Goal: Task Accomplishment & Management: Complete application form

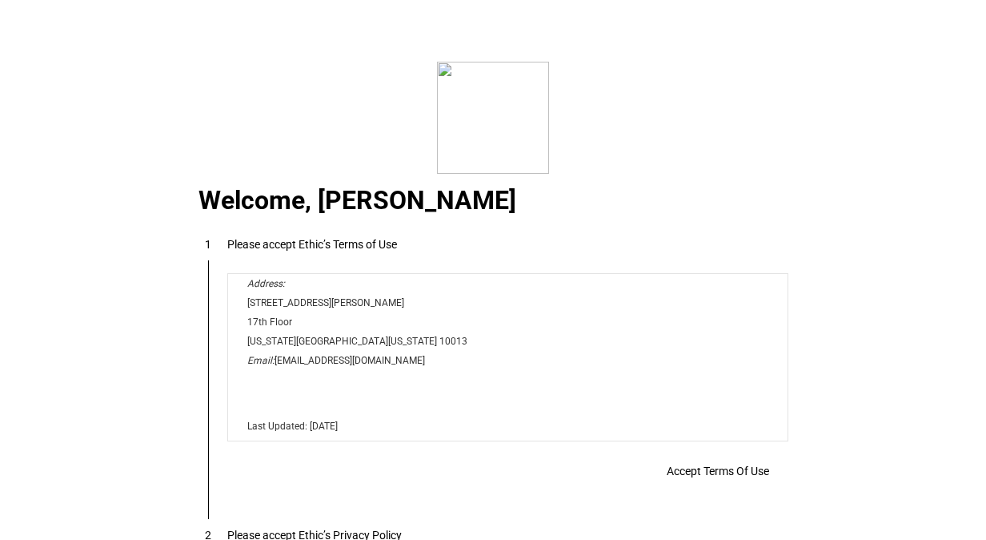
scroll to position [56, 0]
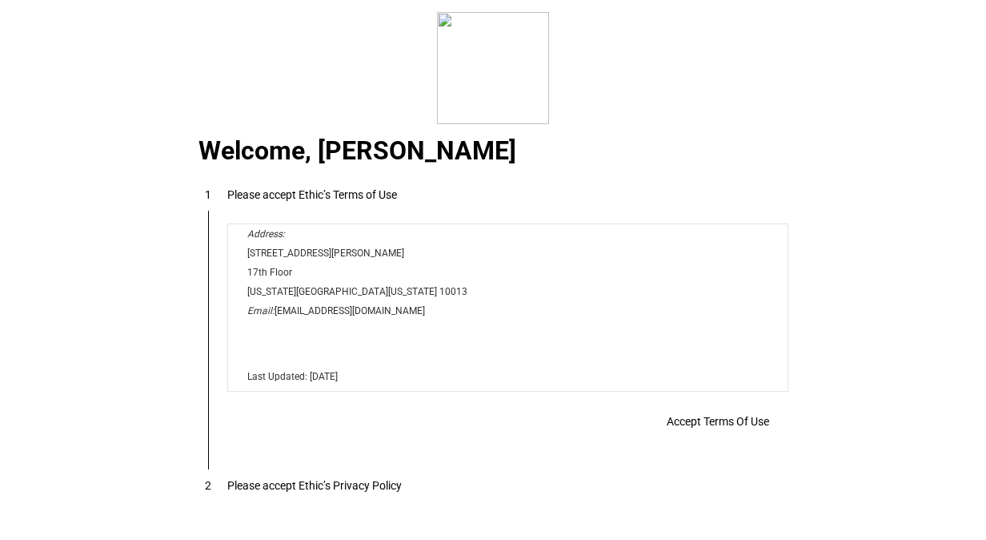
click at [673, 415] on span "Accept Terms Of Use" at bounding box center [718, 421] width 102 height 13
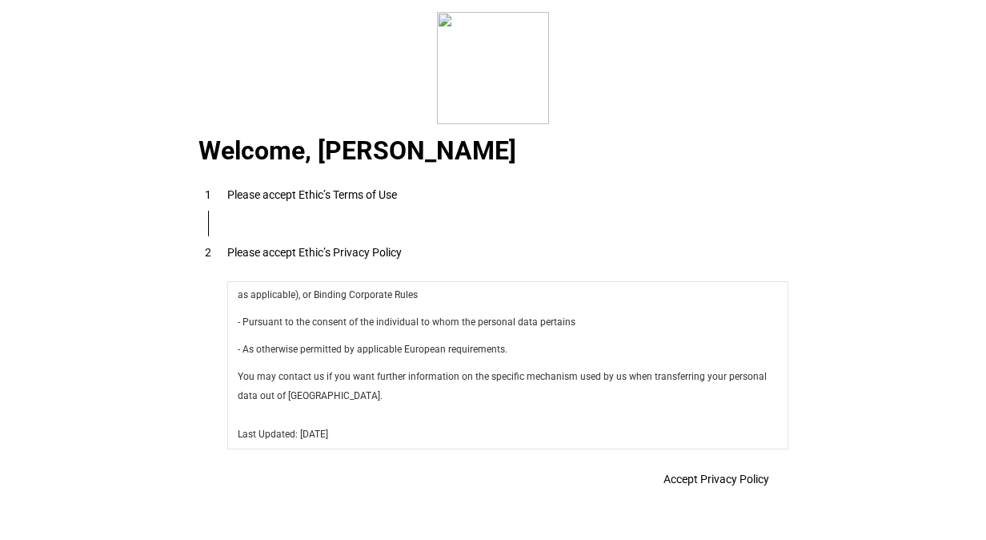
scroll to position [5699, 0]
click at [677, 472] on span "Accept Privacy Policy" at bounding box center [717, 478] width 106 height 13
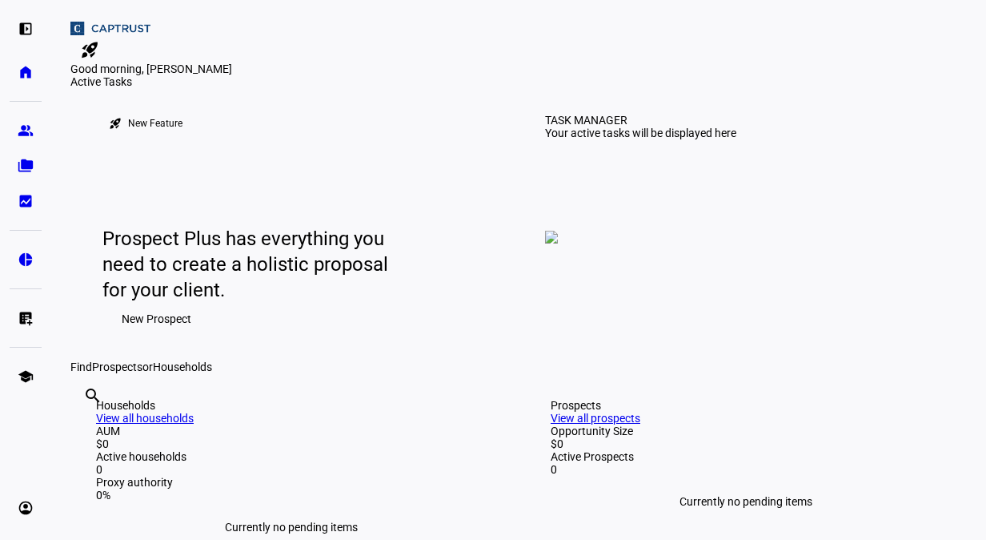
scroll to position [172, 0]
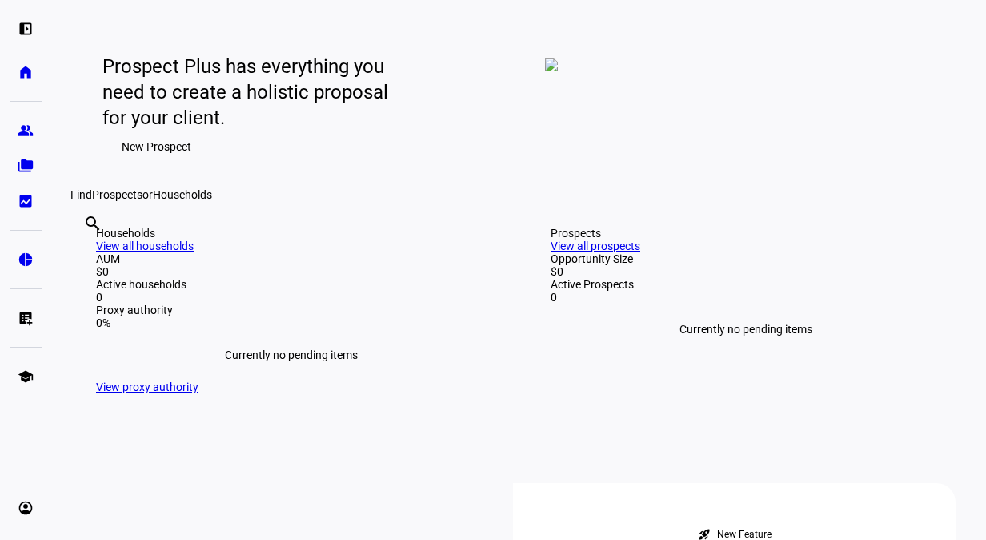
click at [170, 163] on span "New Prospect" at bounding box center [157, 147] width 70 height 32
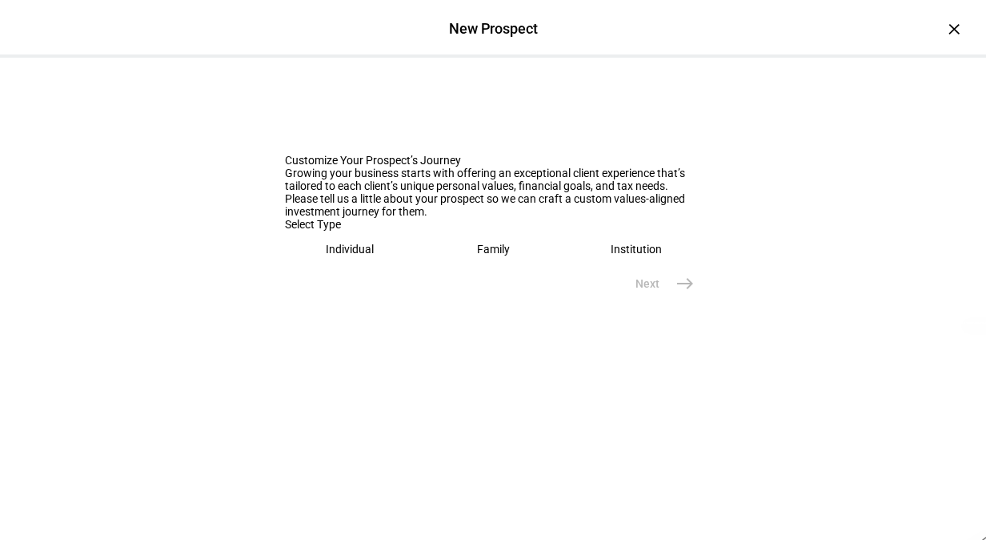
click at [350, 255] on div "Individual" at bounding box center [350, 249] width 48 height 13
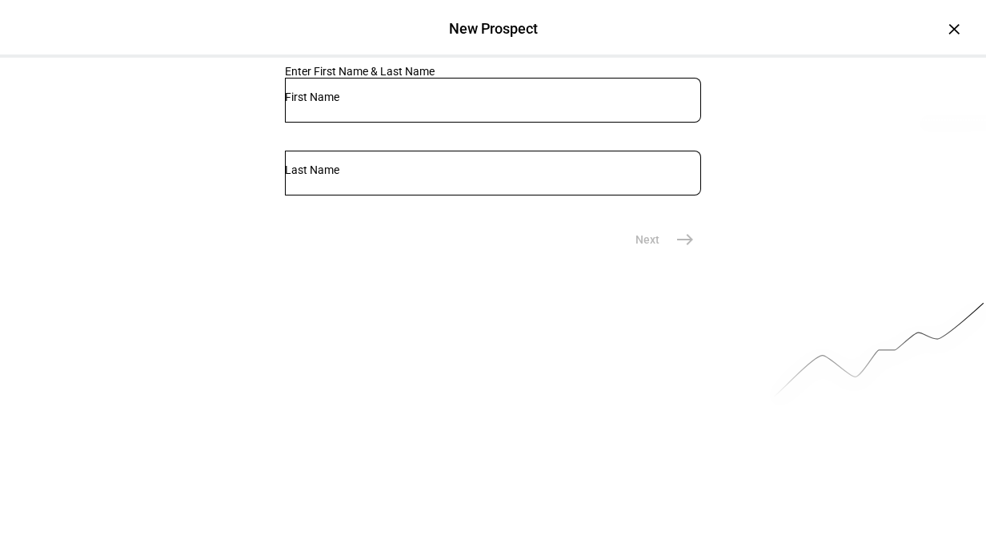
scroll to position [202, 0]
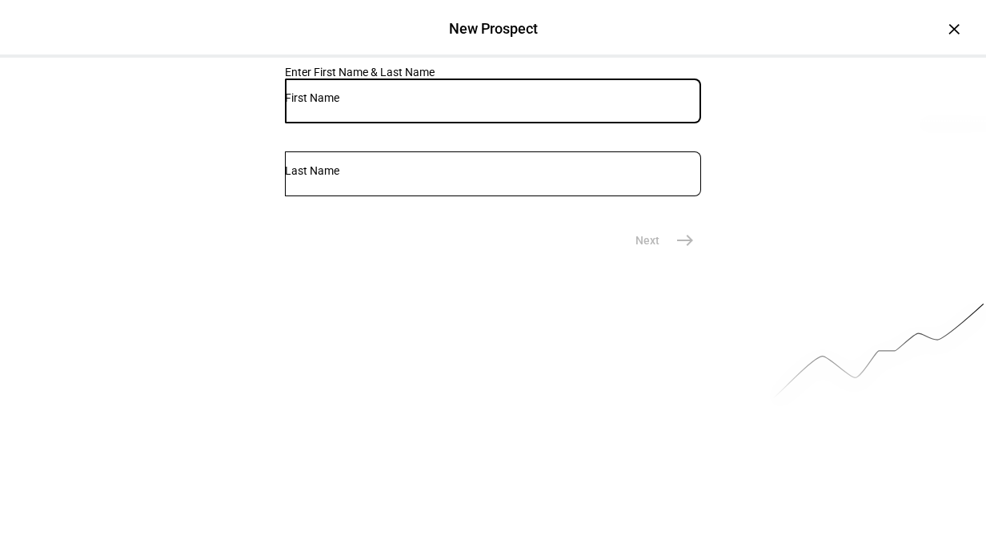
click at [344, 104] on input "text" at bounding box center [493, 97] width 416 height 13
type input "[PERSON_NAME]"
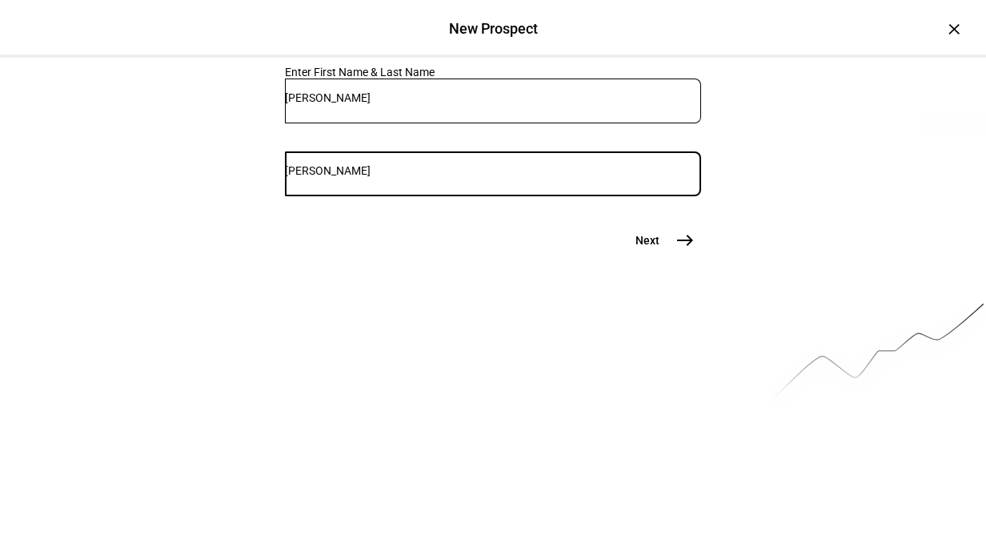
type input "[PERSON_NAME]"
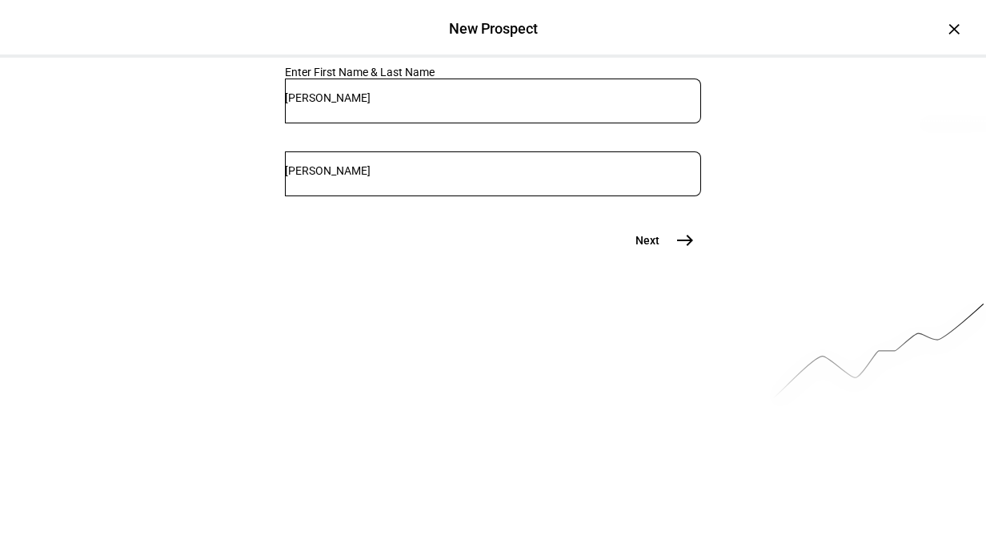
click at [676, 250] on mat-icon "east" at bounding box center [685, 240] width 19 height 19
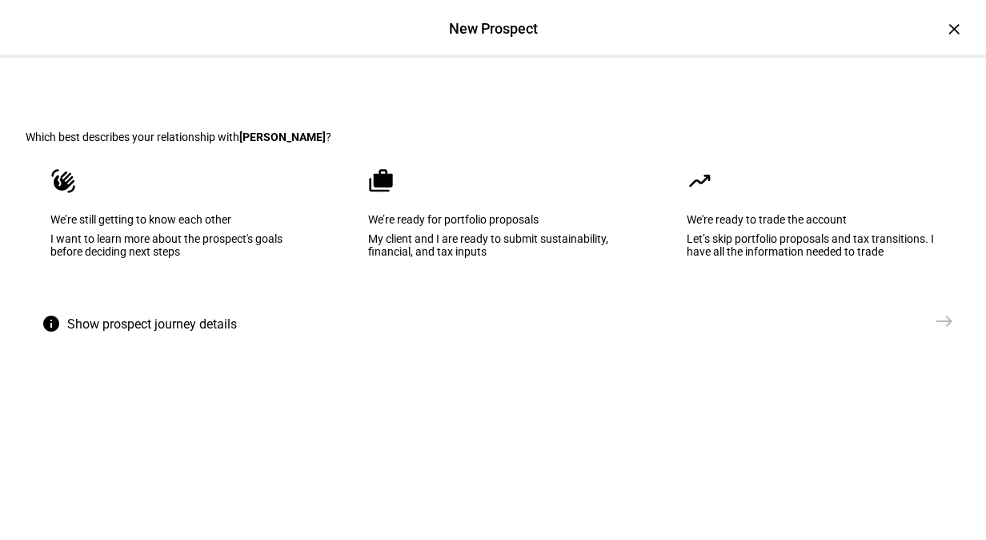
scroll to position [22, 0]
click at [473, 227] on div "We’re ready for portfolio proposals" at bounding box center [492, 220] width 249 height 13
click at [948, 338] on span "east" at bounding box center [945, 322] width 32 height 32
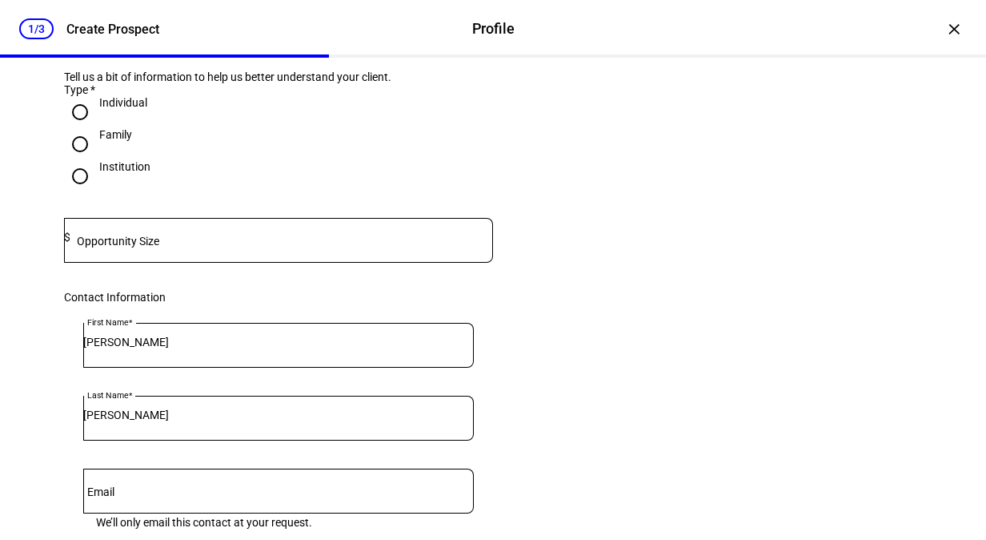
scroll to position [112, 0]
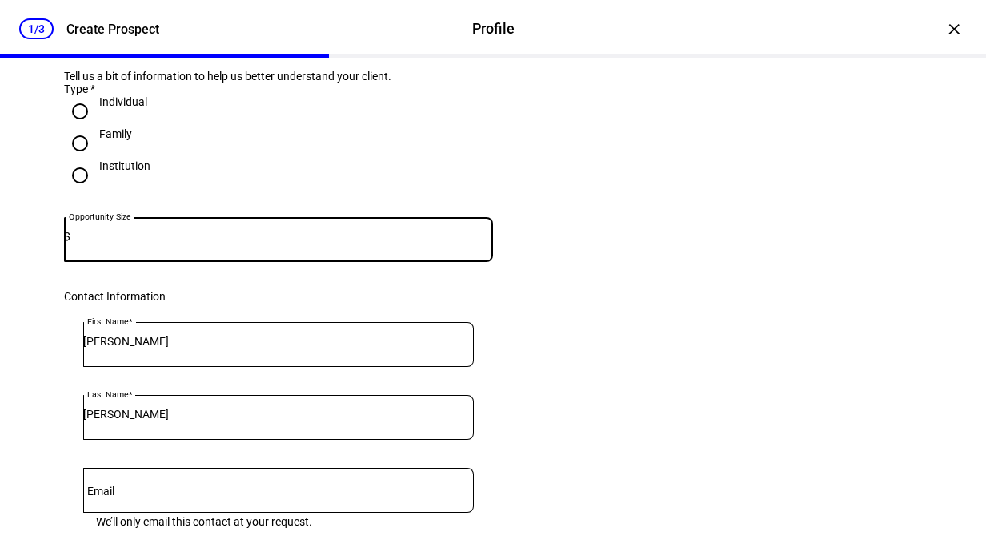
click at [211, 243] on input at bounding box center [281, 236] width 423 height 13
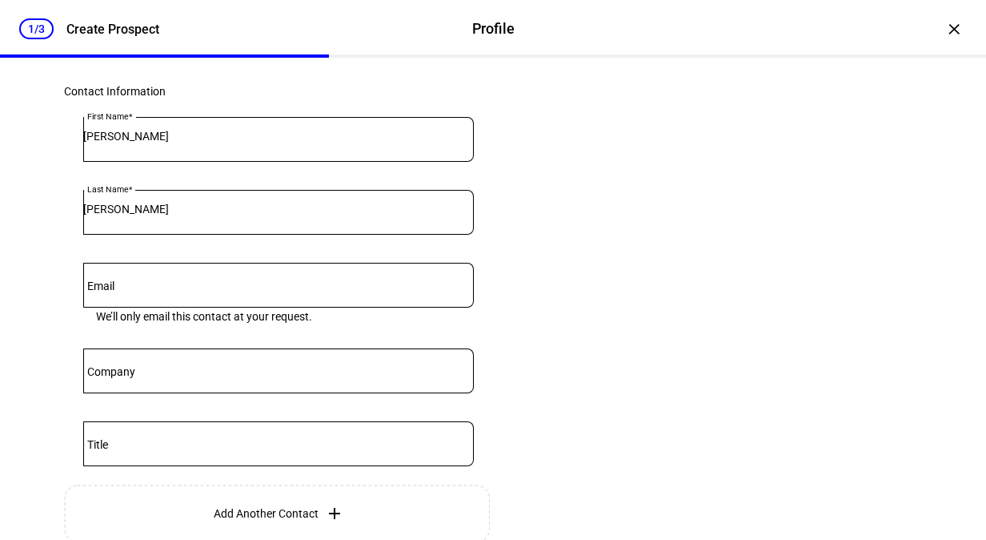
scroll to position [316, 0]
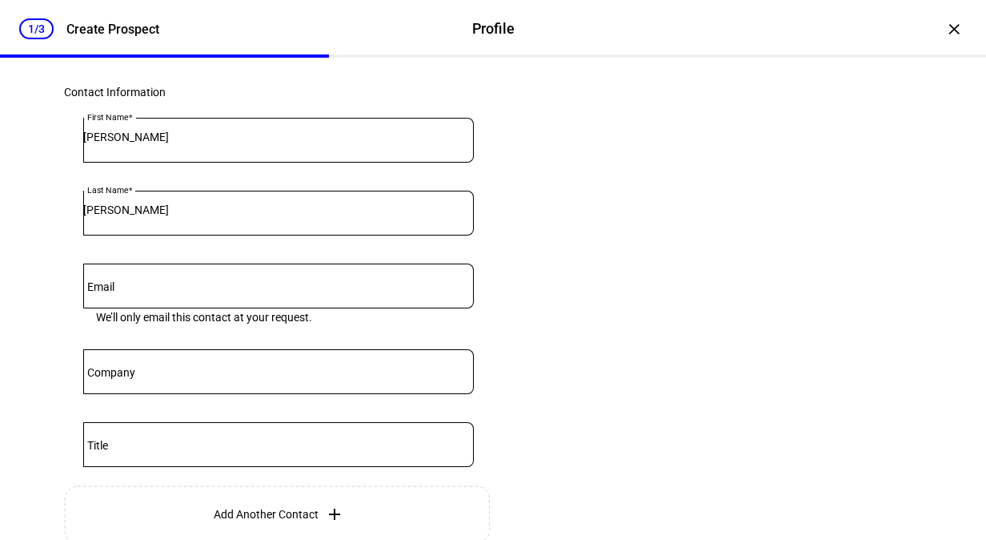
type input "820,000"
click at [151, 375] on input "Company" at bounding box center [278, 368] width 391 height 13
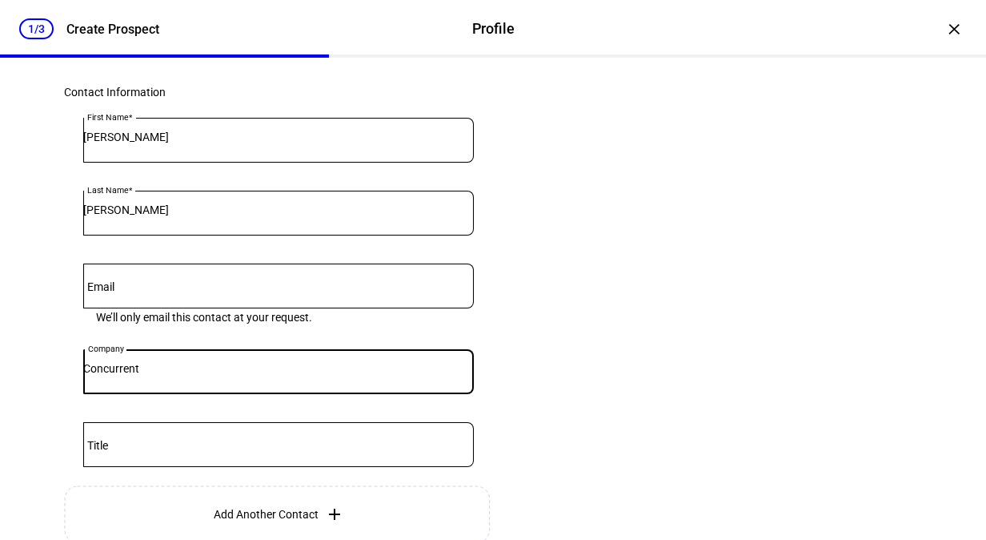
type input "Concurrent"
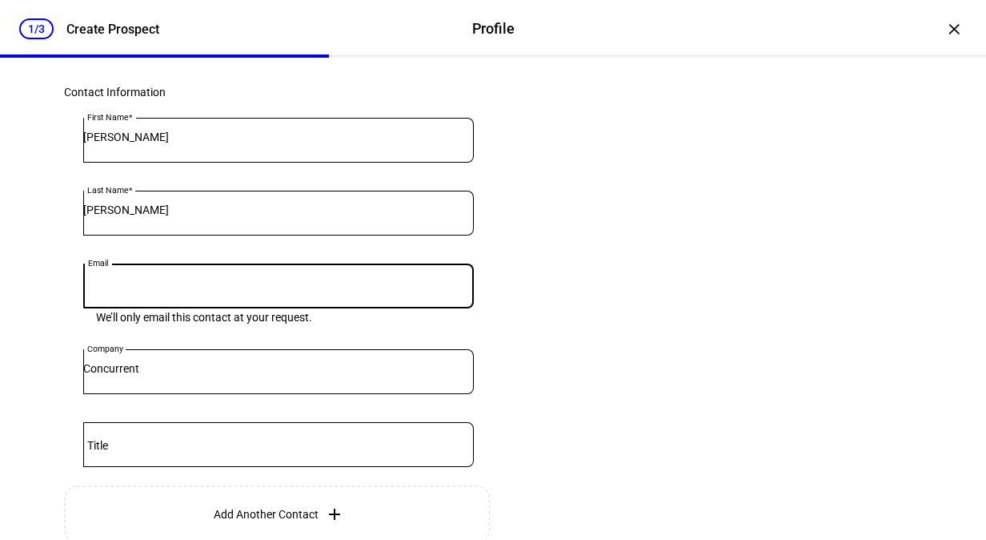
click at [155, 289] on input "Email" at bounding box center [278, 282] width 391 height 13
click at [187, 289] on input "Email" at bounding box center [278, 282] width 391 height 13
paste input "[EMAIL_ADDRESS][DOMAIN_NAME]"
type input "[EMAIL_ADDRESS][DOMAIN_NAME]"
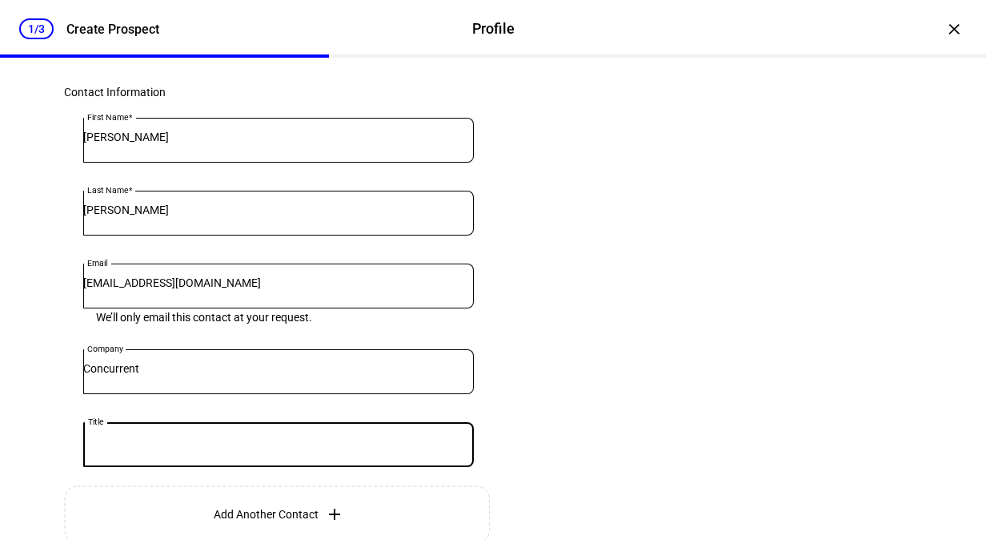
click at [132, 448] on input "Title" at bounding box center [278, 441] width 391 height 13
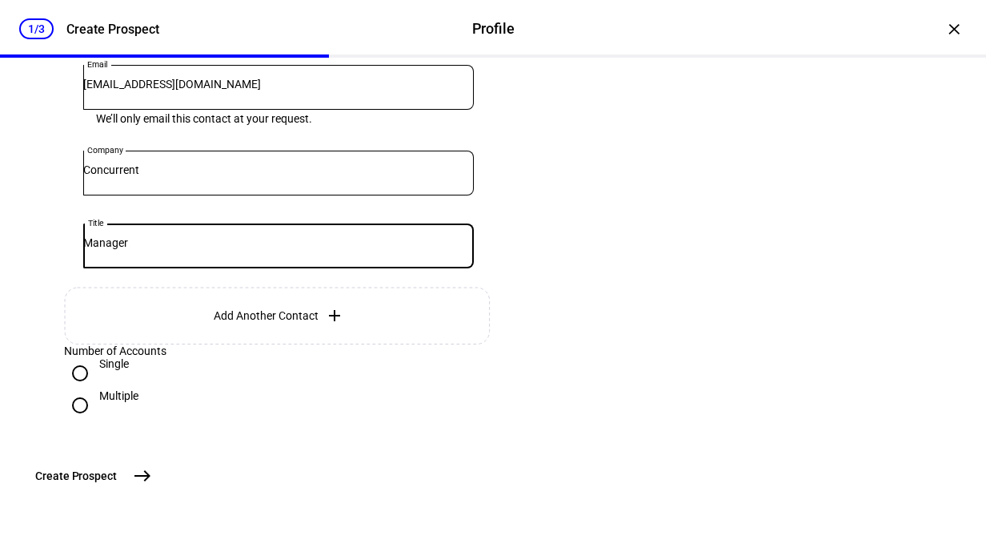
type input "Manager"
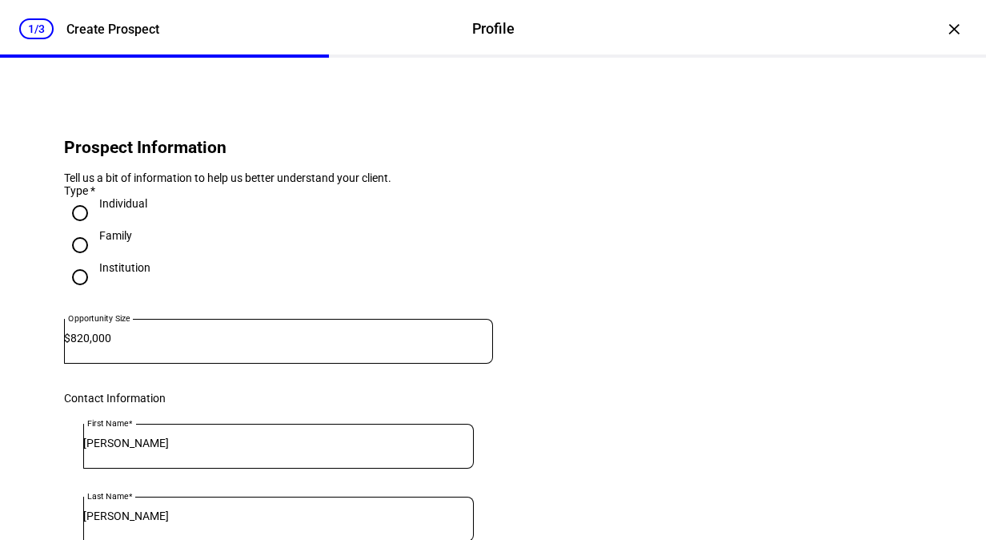
scroll to position [11, 0]
click at [80, 260] on input "Family" at bounding box center [80, 244] width 32 height 32
radio input "true"
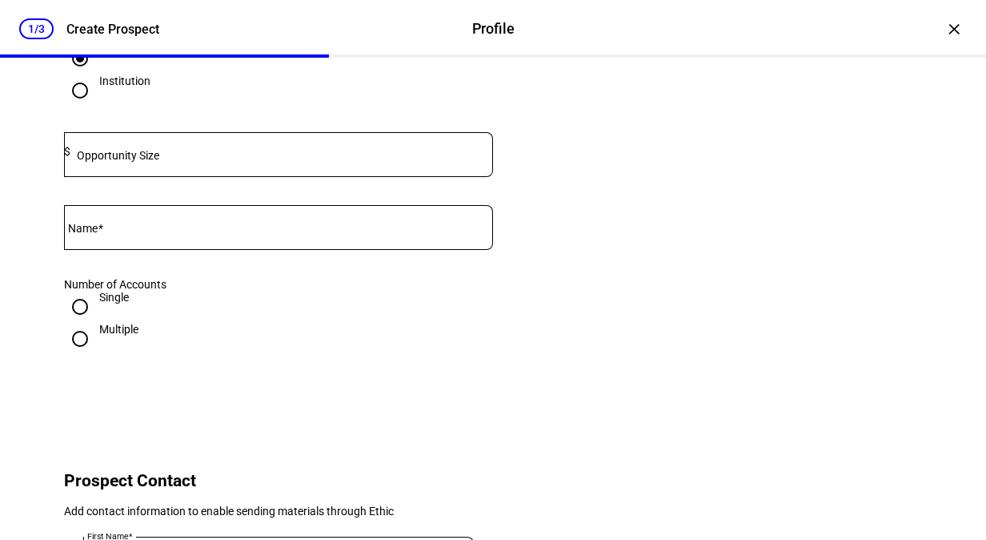
scroll to position [200, 0]
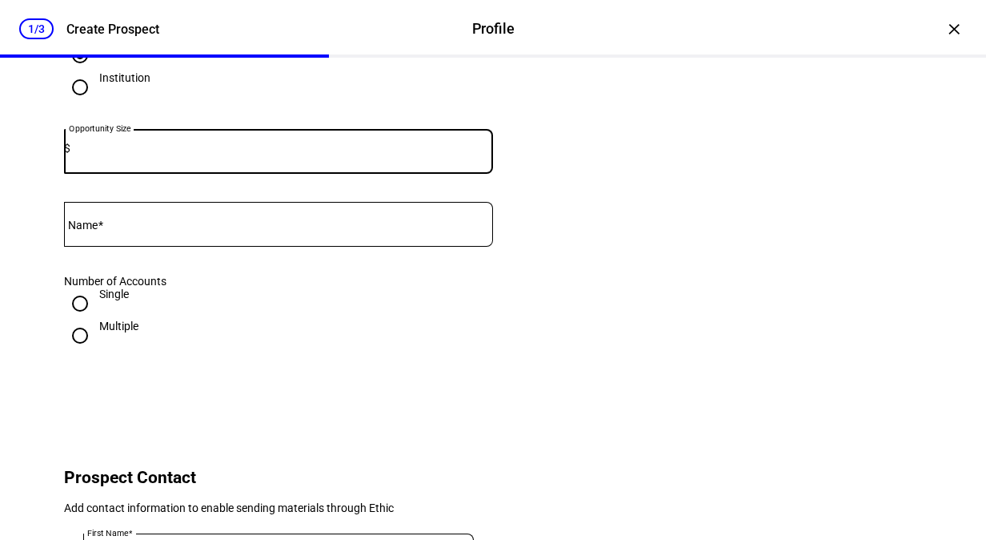
click at [135, 155] on input at bounding box center [281, 148] width 423 height 13
type input "820,000"
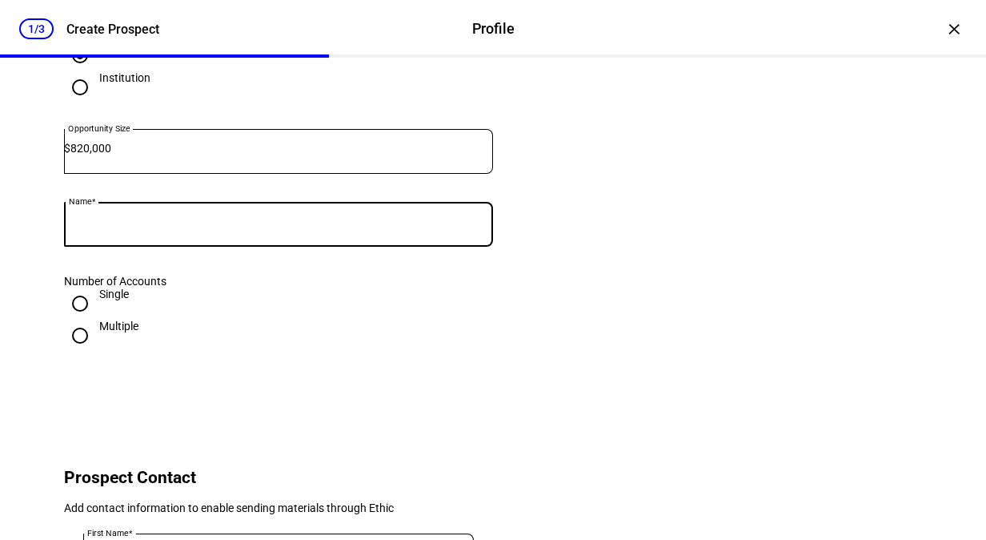
click at [149, 227] on input "Name" at bounding box center [278, 221] width 429 height 13
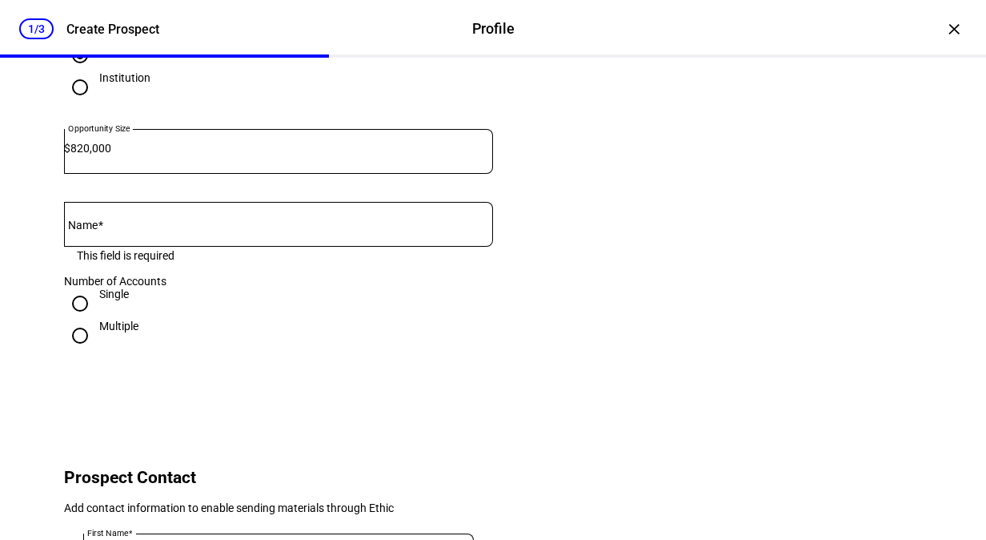
click at [66, 355] on div at bounding box center [80, 335] width 38 height 38
radio input "false"
radio input "true"
click at [76, 319] on input "Single" at bounding box center [80, 303] width 32 height 32
radio input "true"
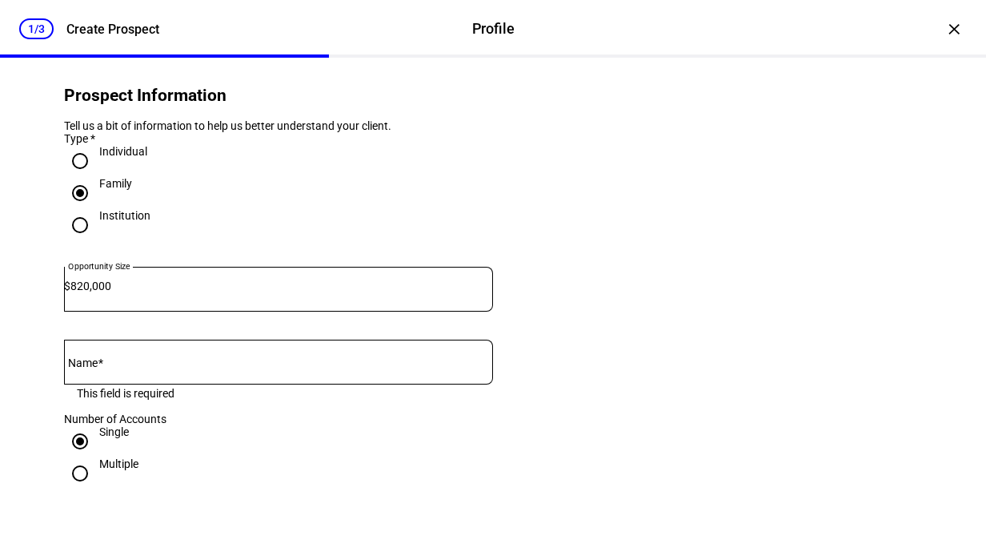
scroll to position [125, 0]
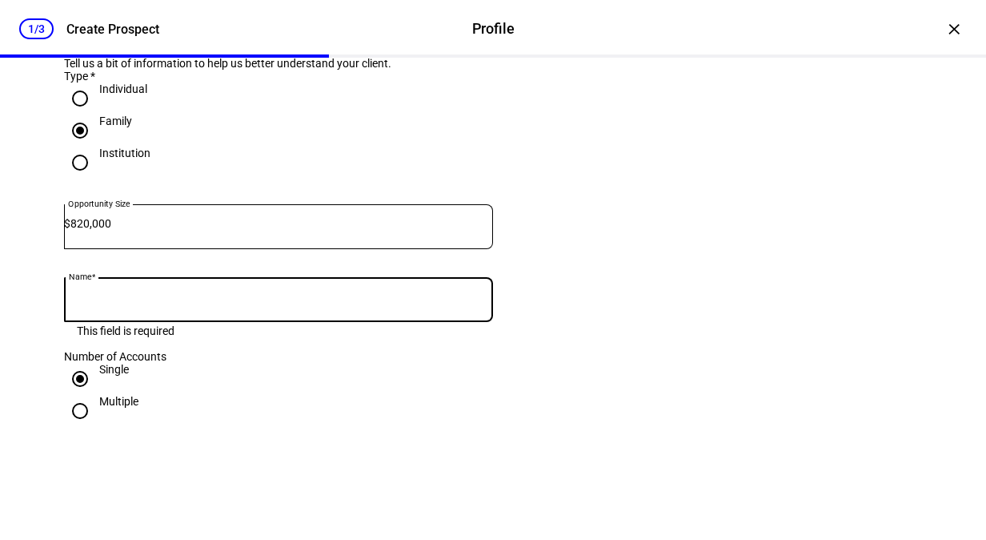
click at [114, 303] on input "Name" at bounding box center [278, 296] width 429 height 13
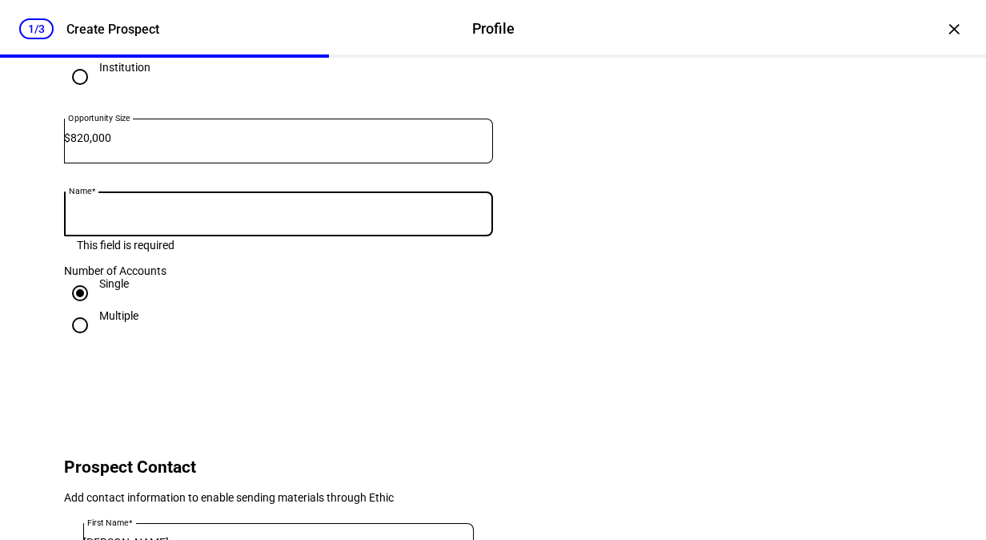
scroll to position [0, 0]
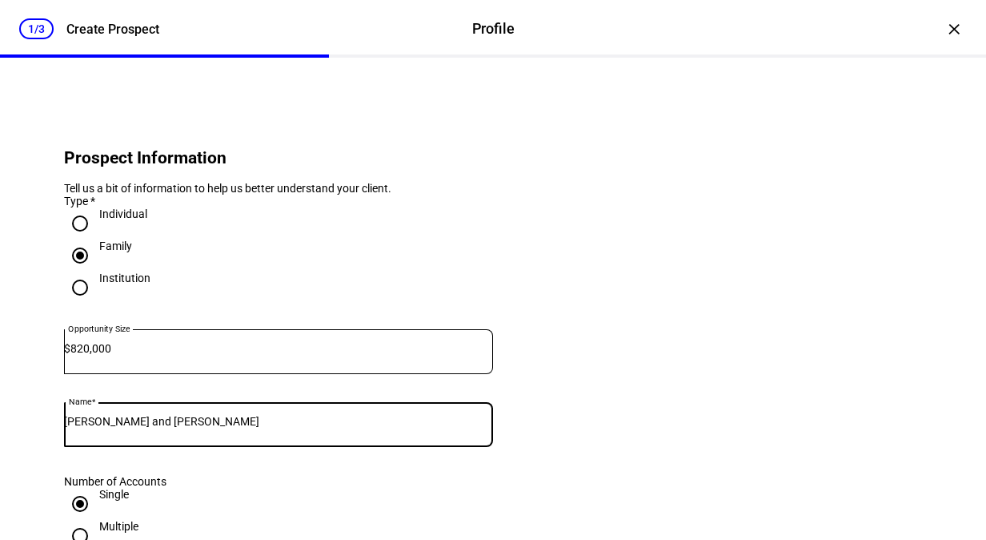
type input "[PERSON_NAME] and [PERSON_NAME]"
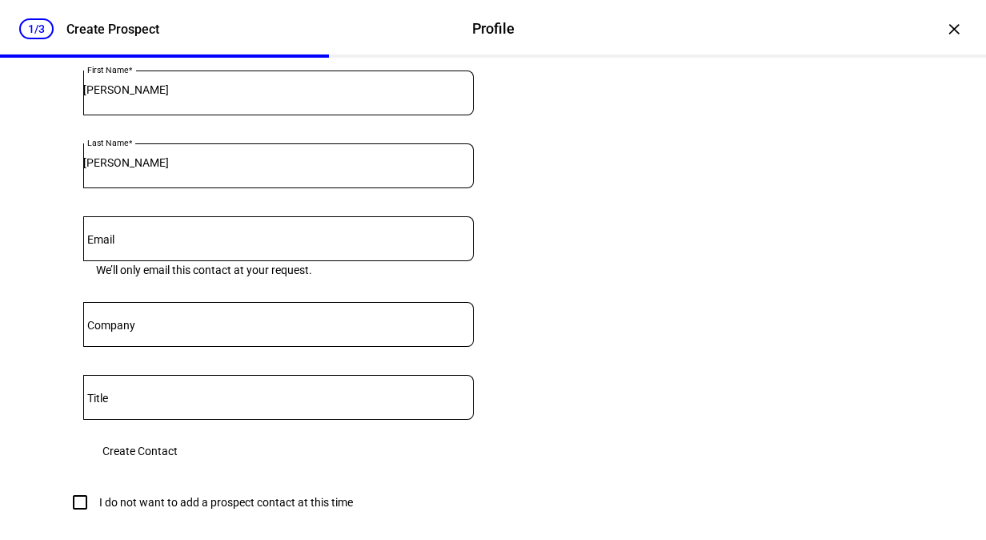
scroll to position [757, 0]
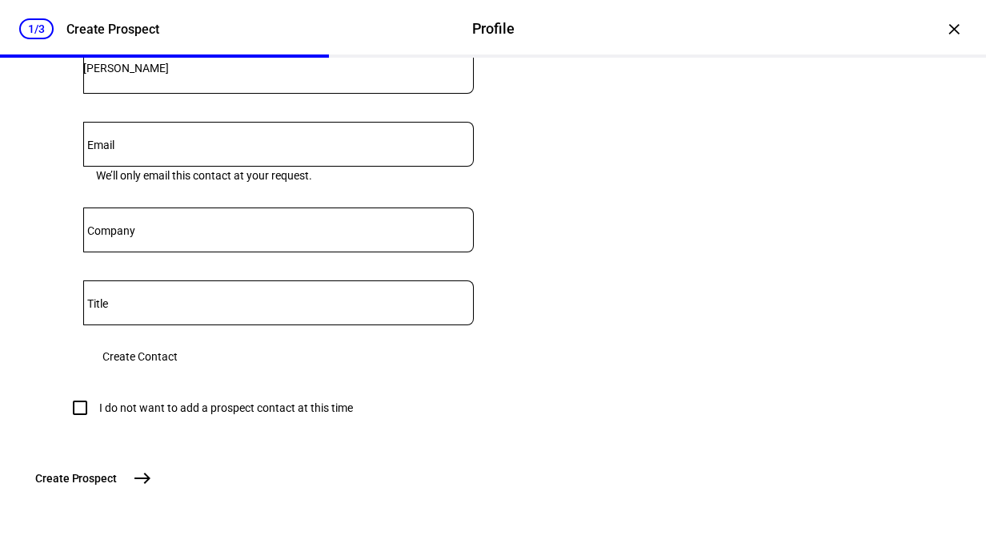
click at [197, 167] on div at bounding box center [278, 144] width 391 height 45
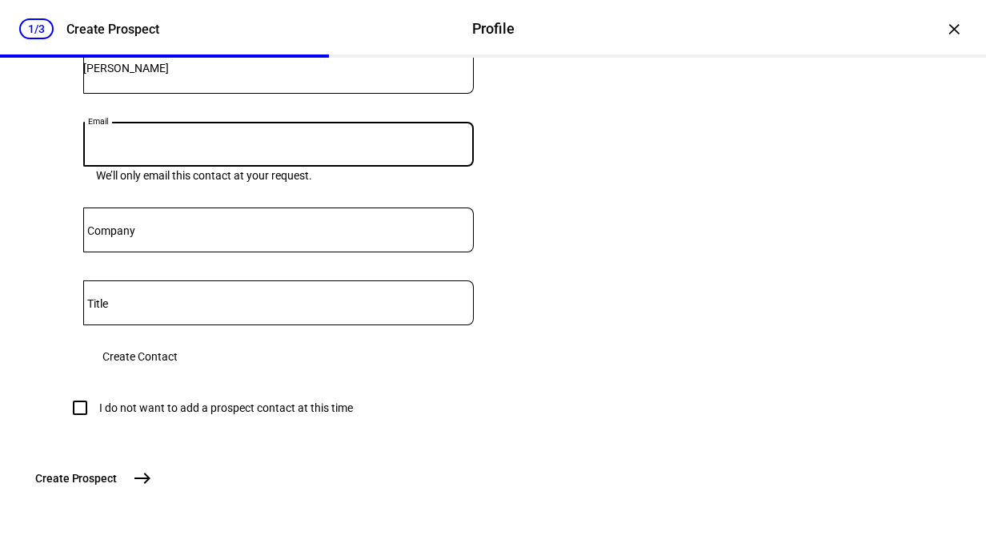
paste input "[EMAIL_ADDRESS][DOMAIN_NAME]"
type input "[EMAIL_ADDRESS][DOMAIN_NAME]"
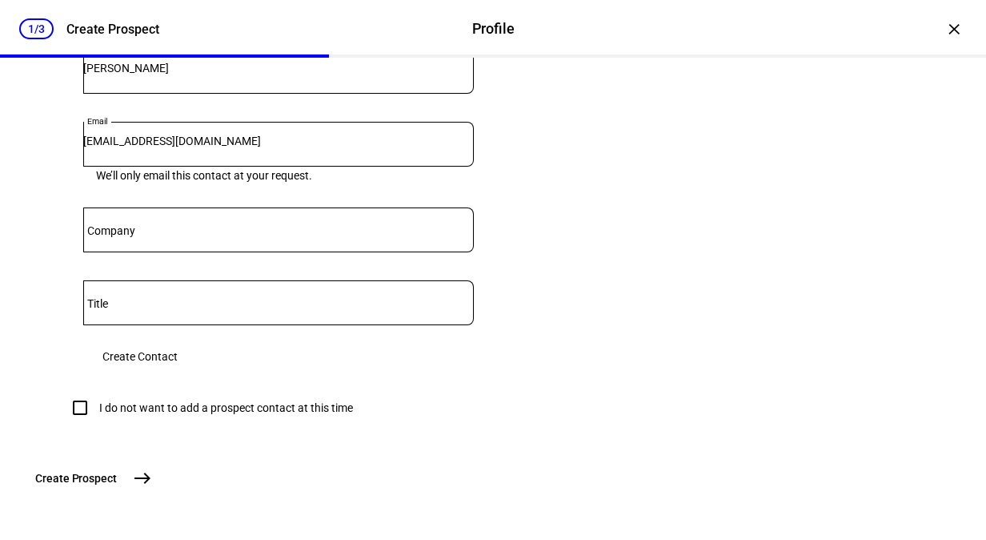
click at [104, 237] on mat-label "Company" at bounding box center [111, 230] width 48 height 13
click at [104, 233] on input "Company" at bounding box center [278, 226] width 391 height 13
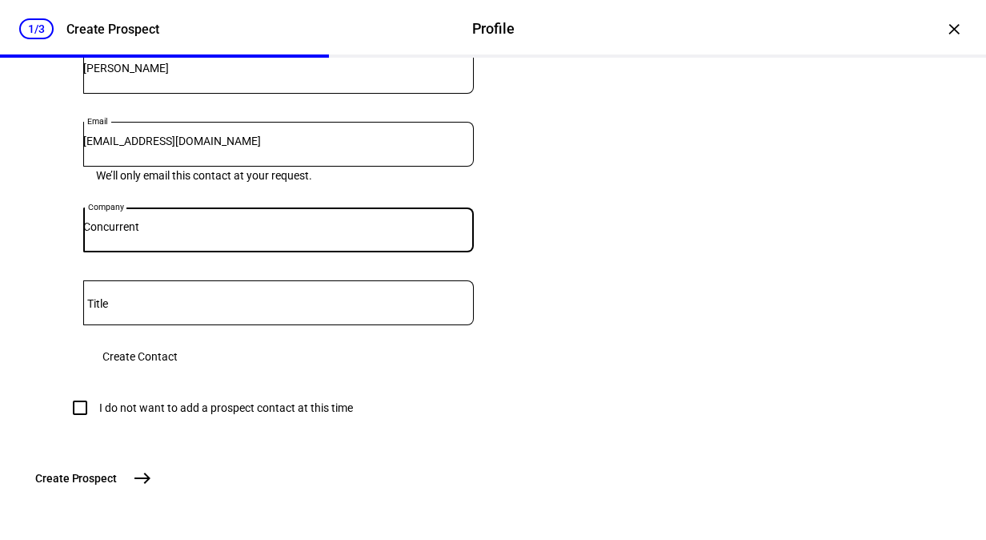
type input "Concurrent"
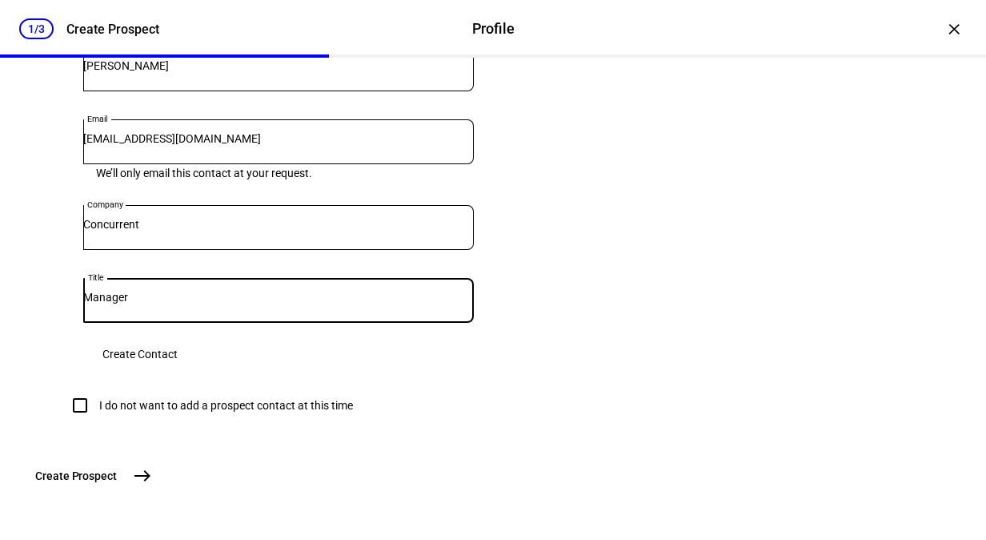
scroll to position [879, 0]
type input "Manager"
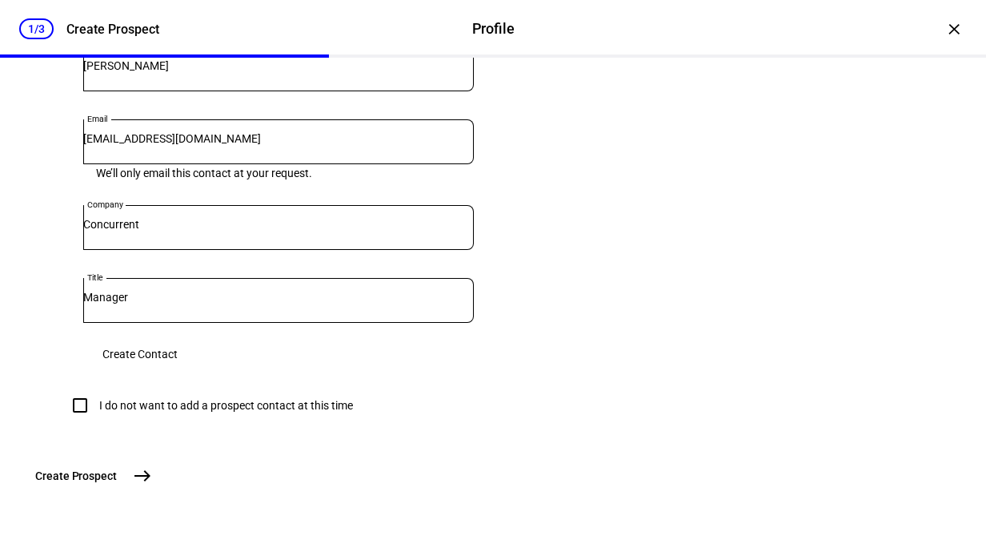
click at [178, 338] on span "Create Contact" at bounding box center [139, 354] width 75 height 32
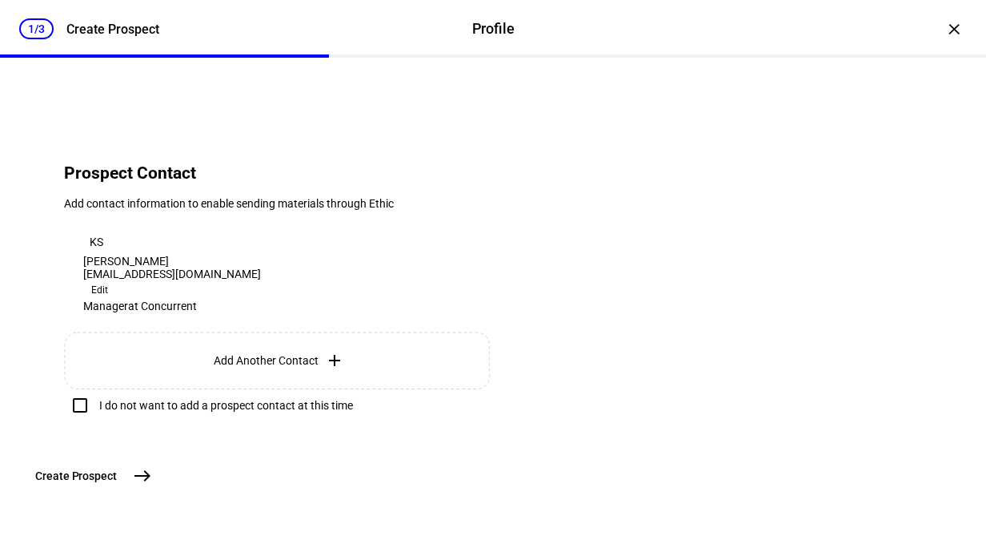
scroll to position [623, 0]
click at [152, 468] on mat-icon "east" at bounding box center [142, 475] width 19 height 19
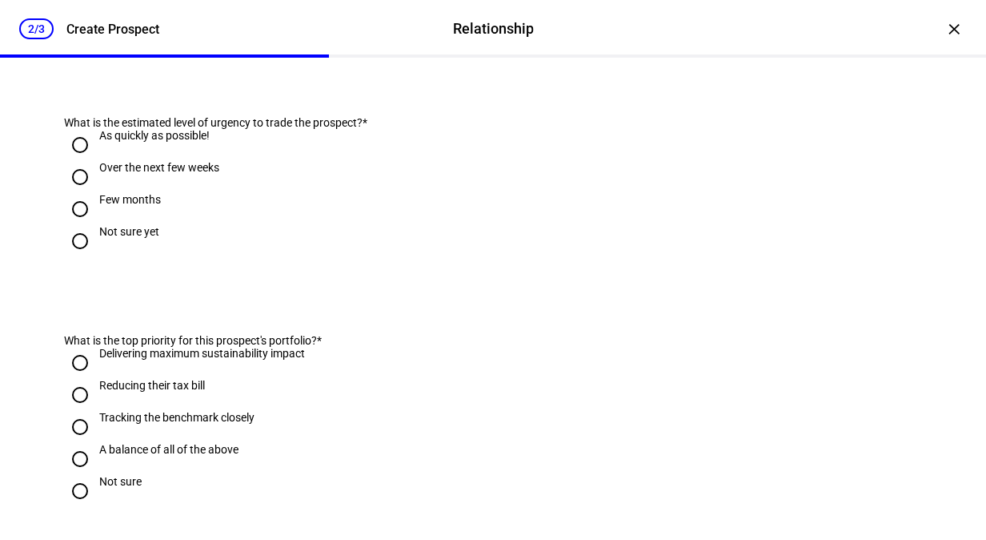
scroll to position [0, 0]
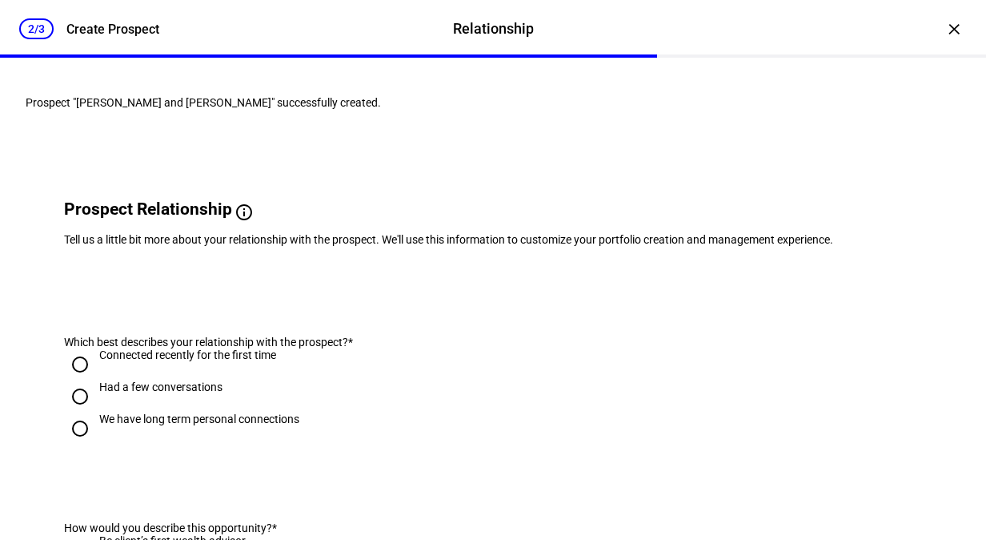
click at [82, 412] on input "Had a few conversations" at bounding box center [80, 396] width 32 height 32
radio input "true"
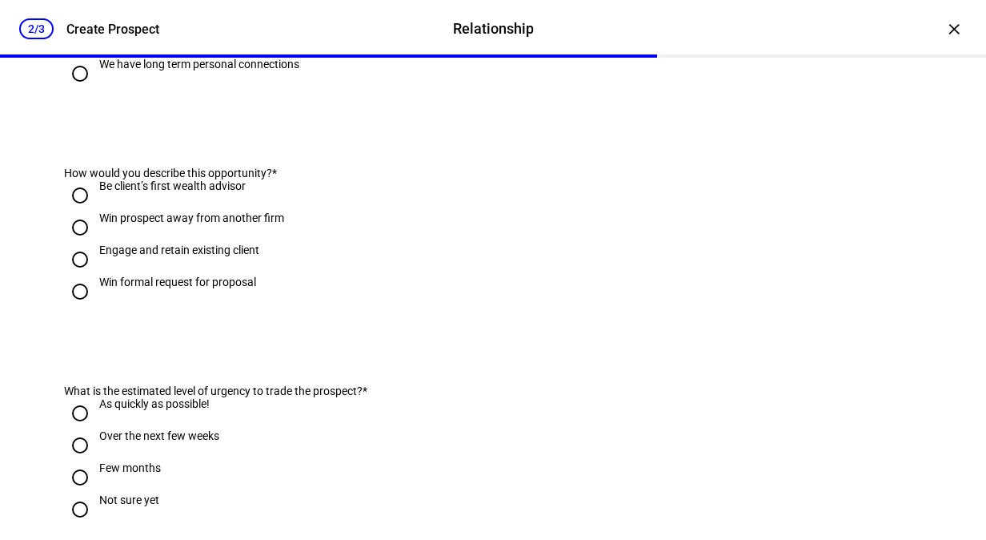
scroll to position [356, 0]
click at [155, 191] on div "Be client’s first wealth advisor" at bounding box center [172, 185] width 147 height 13
click at [96, 211] on input "Be client’s first wealth advisor" at bounding box center [80, 195] width 32 height 32
radio input "true"
click at [138, 223] on div "Win prospect away from another firm" at bounding box center [191, 217] width 185 height 13
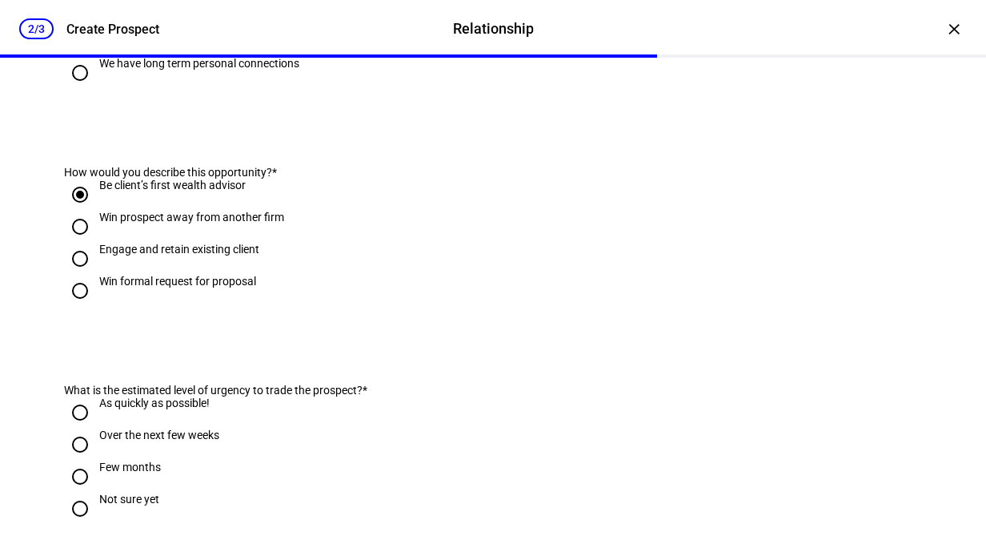
click at [96, 243] on input "Win prospect away from another firm" at bounding box center [80, 227] width 32 height 32
radio input "true"
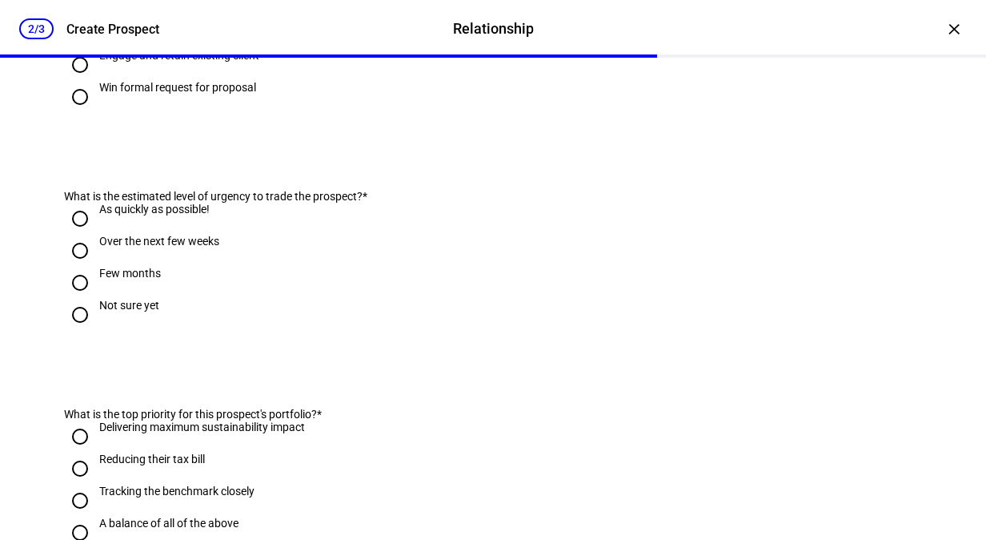
scroll to position [557, 0]
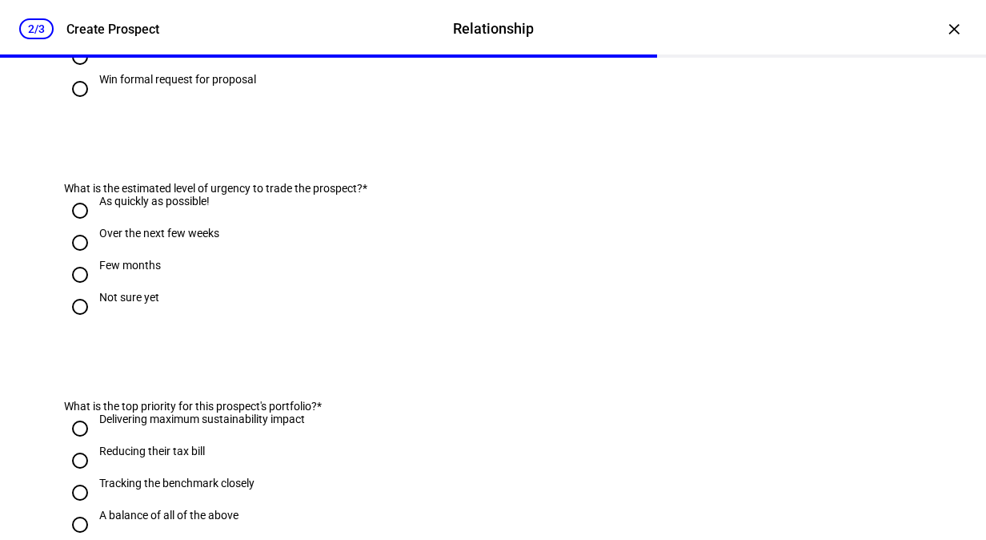
click at [133, 207] on div "As quickly as possible!" at bounding box center [154, 201] width 110 height 13
click at [96, 227] on input "As quickly as possible!" at bounding box center [80, 211] width 32 height 32
radio input "true"
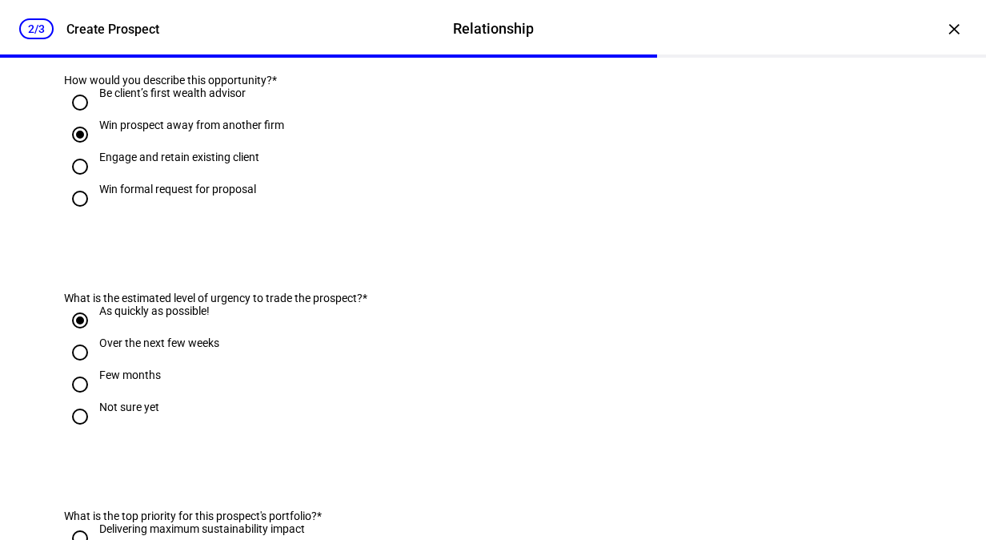
scroll to position [447, 0]
